Goal: Task Accomplishment & Management: Use online tool/utility

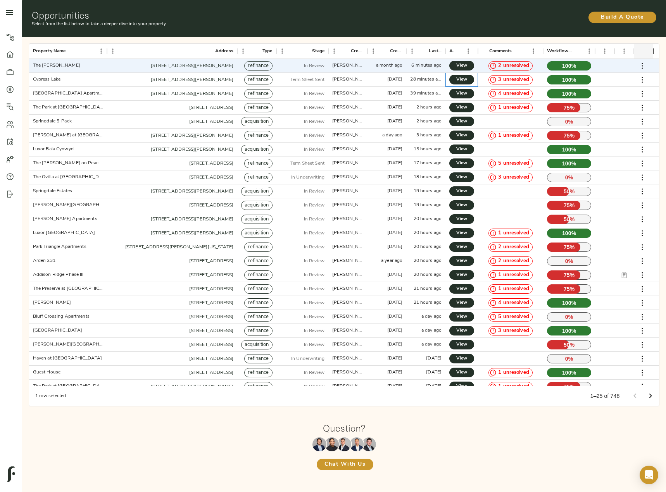
click at [467, 74] on div "View" at bounding box center [461, 80] width 33 height 14
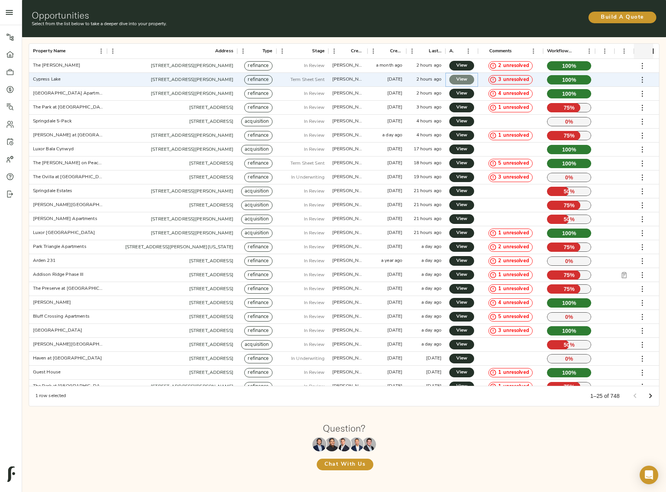
click at [465, 79] on span "View" at bounding box center [461, 80] width 9 height 8
click at [462, 93] on span "View" at bounding box center [461, 93] width 9 height 8
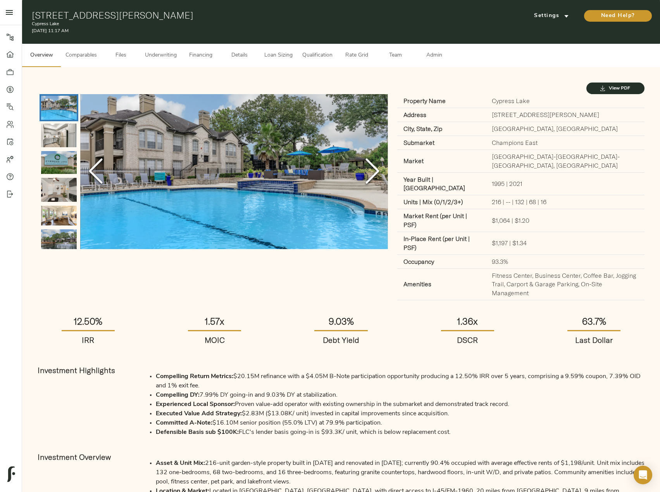
click at [290, 53] on span "Loan Sizing" at bounding box center [277, 56] width 29 height 10
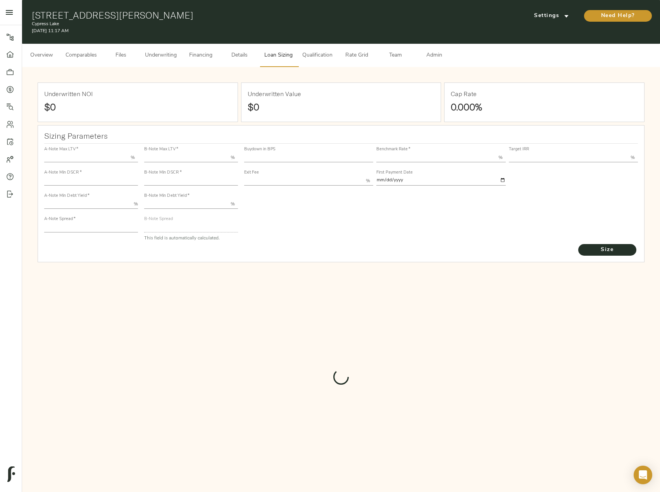
type input "55.000"
type input "1.4"
type input "10.00"
type input "220"
type input "80.000"
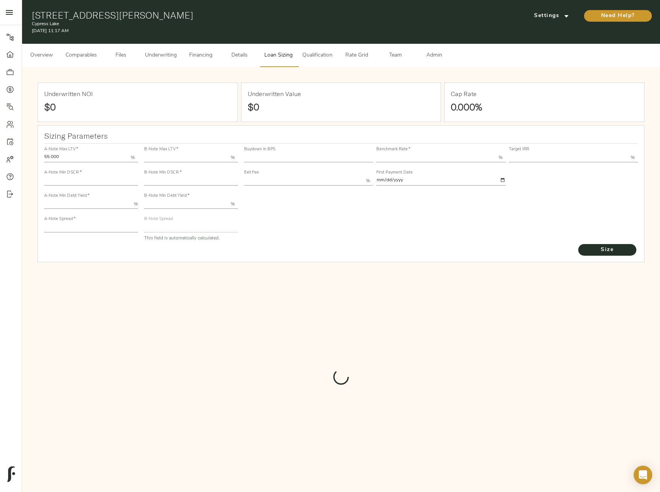
type input "1.205"
type input "2.00"
type input "589.8636813005936"
type input "23"
type input "3.69"
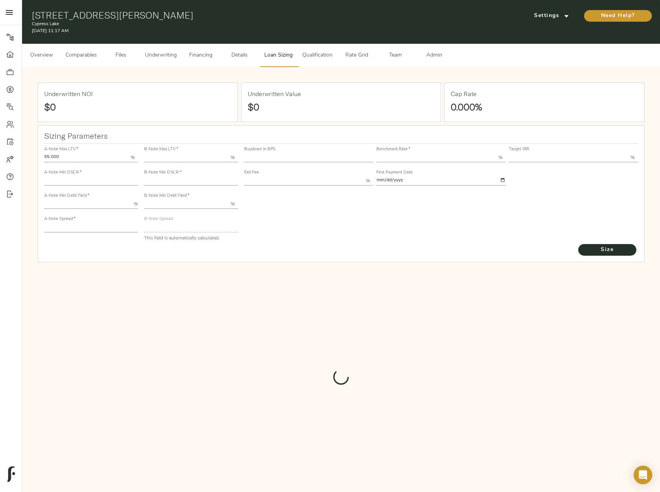
type input "12.50"
type input "1.00"
type input "[DATE]"
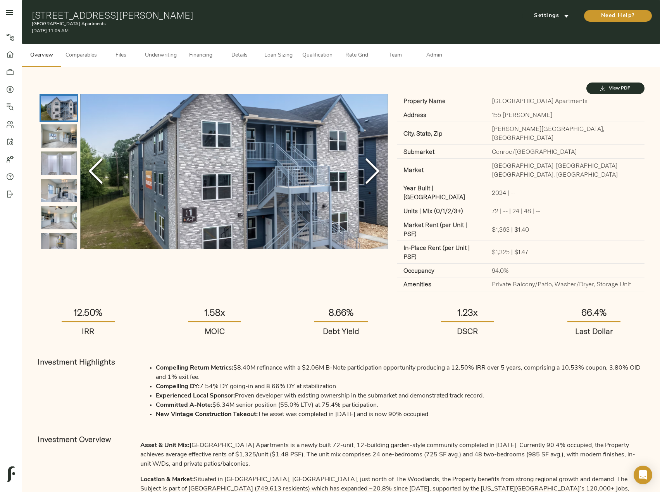
click at [280, 53] on span "Loan Sizing" at bounding box center [277, 56] width 29 height 10
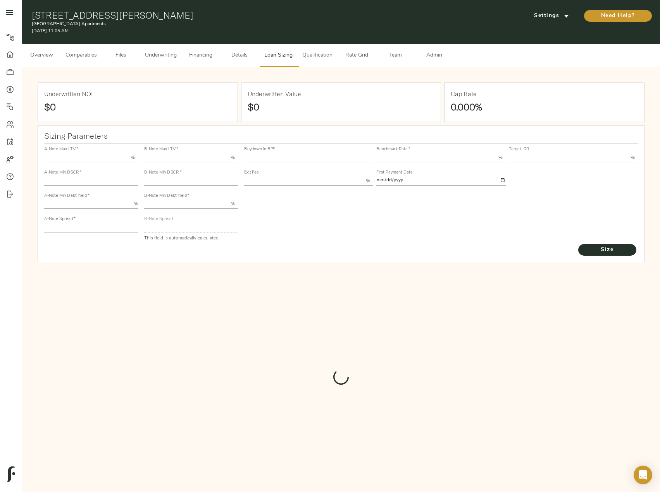
type input "55.000"
type input "1.4"
type input "10.00"
type input "220"
type input "80.000"
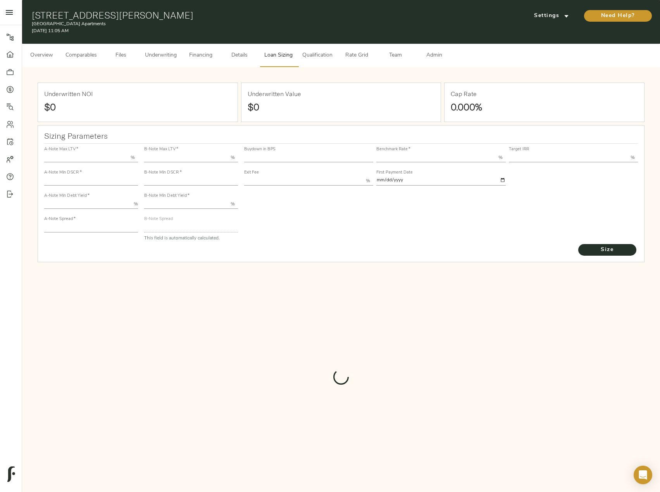
type input "1.0733"
type input "2.00"
type input "684.0582399654982"
type input "15"
type input "3.69"
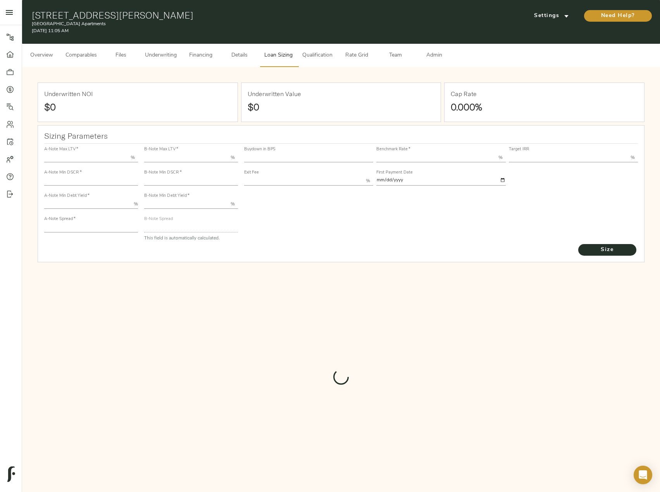
type input "12.50"
type input "1.00"
type input "2025-09-01"
